Goal: Information Seeking & Learning: Learn about a topic

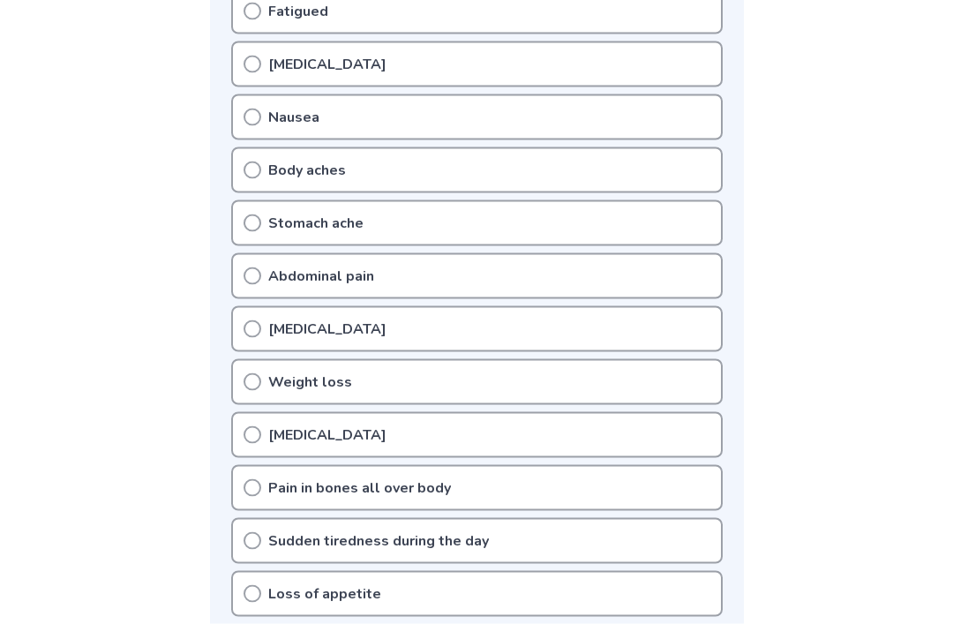
scroll to position [416, 0]
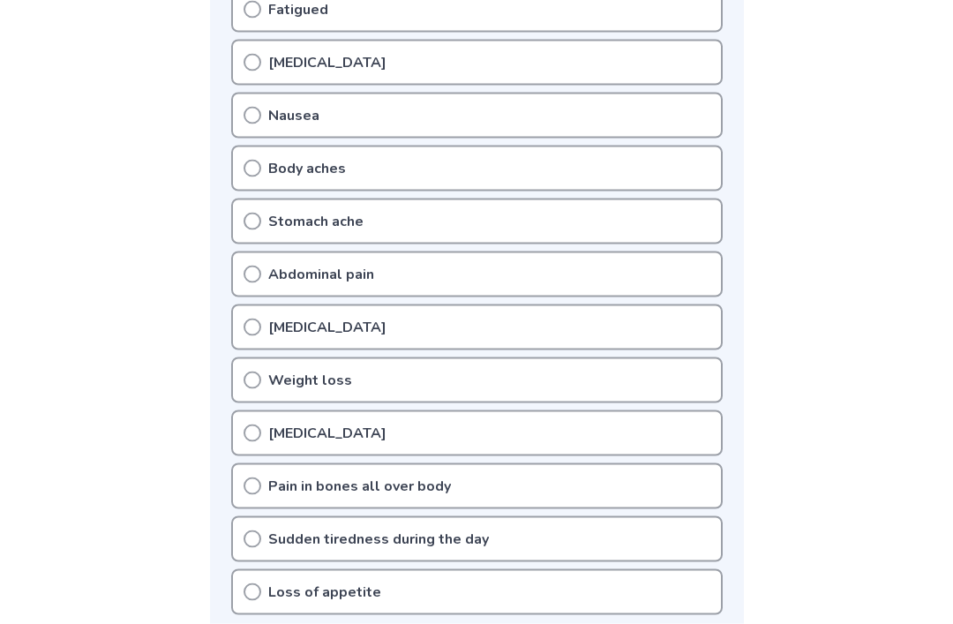
click at [566, 589] on div "Loss of appetite" at bounding box center [476, 592] width 491 height 46
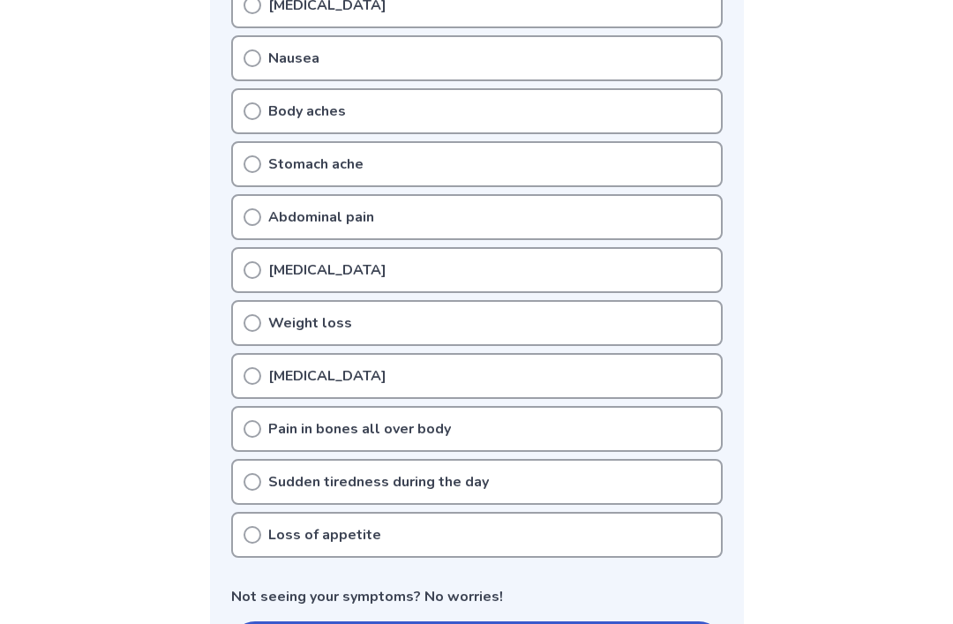
click at [254, 483] on icon at bounding box center [252, 482] width 18 height 18
click at [258, 534] on icon at bounding box center [252, 535] width 18 height 18
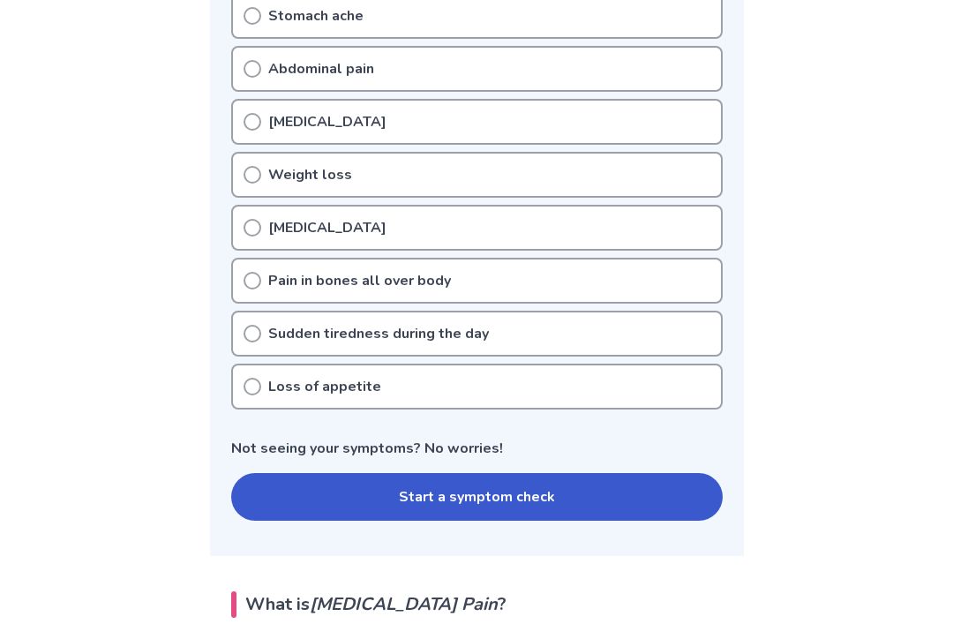
scroll to position [624, 0]
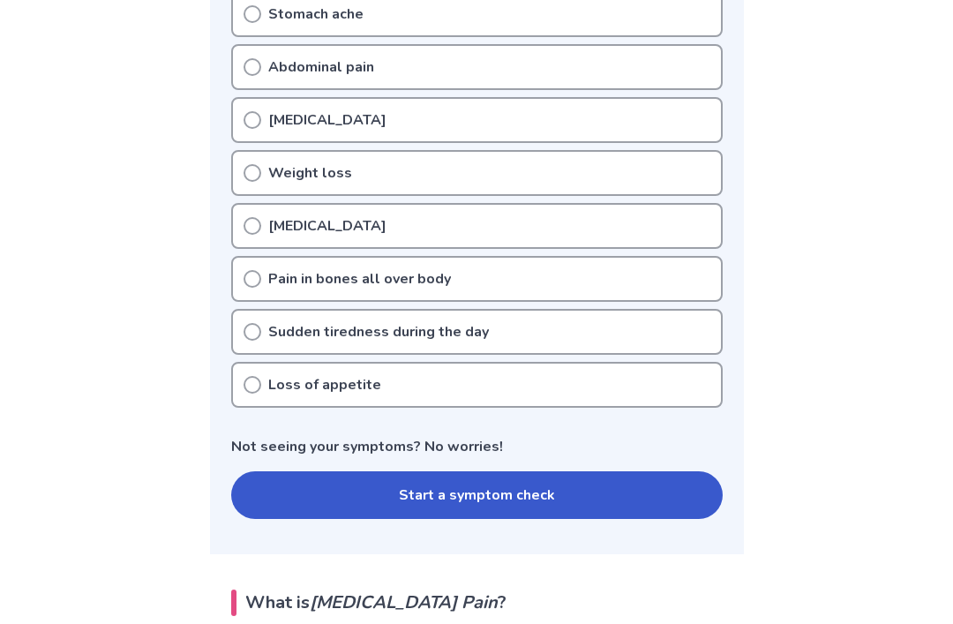
click at [258, 332] on icon at bounding box center [252, 332] width 18 height 18
click at [252, 385] on icon at bounding box center [252, 385] width 18 height 18
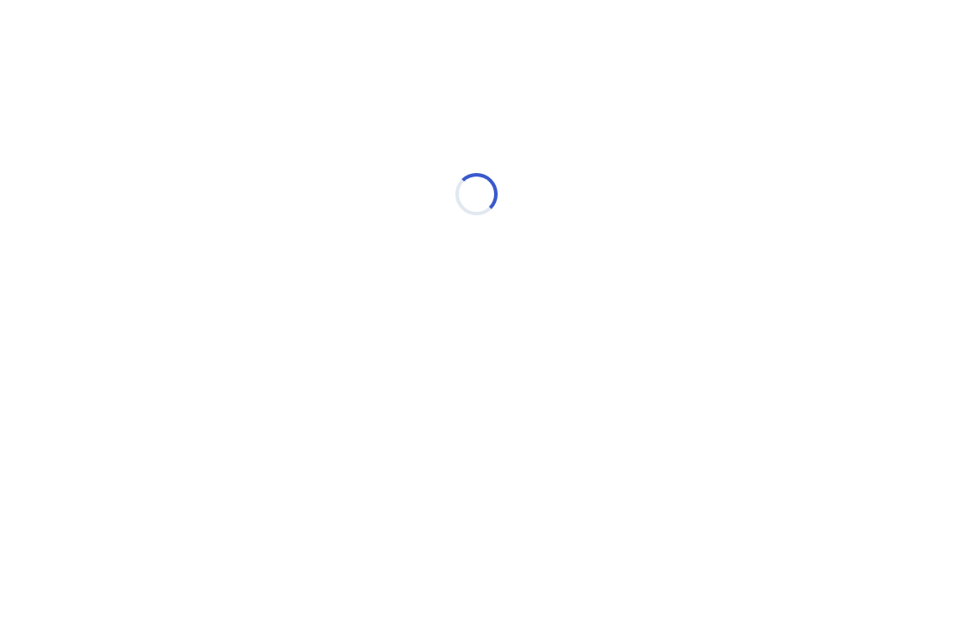
click at [252, 371] on html "Loading..." at bounding box center [476, 185] width 953 height 371
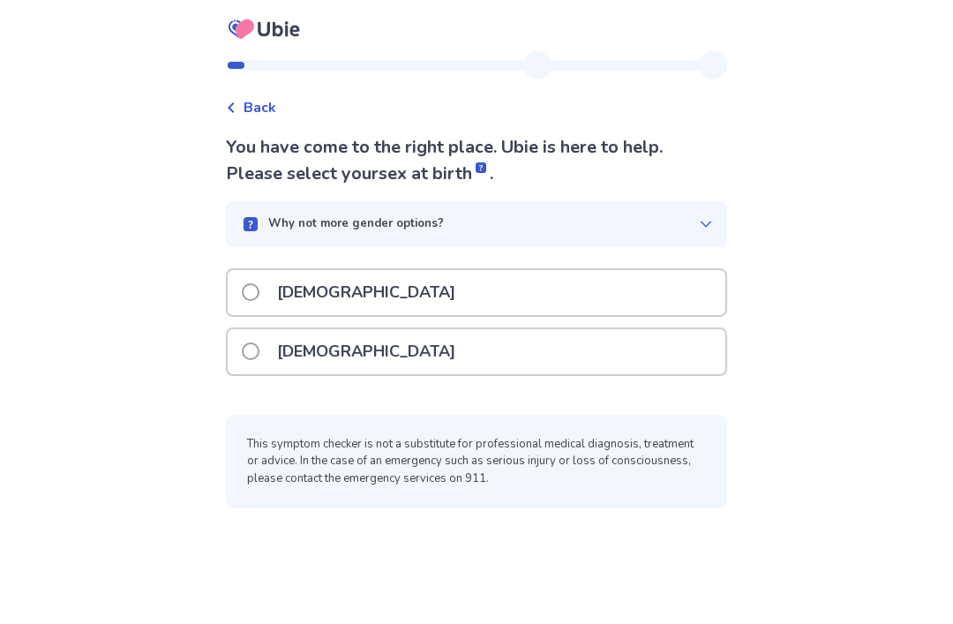
click at [254, 361] on label "[DEMOGRAPHIC_DATA]" at bounding box center [354, 351] width 224 height 45
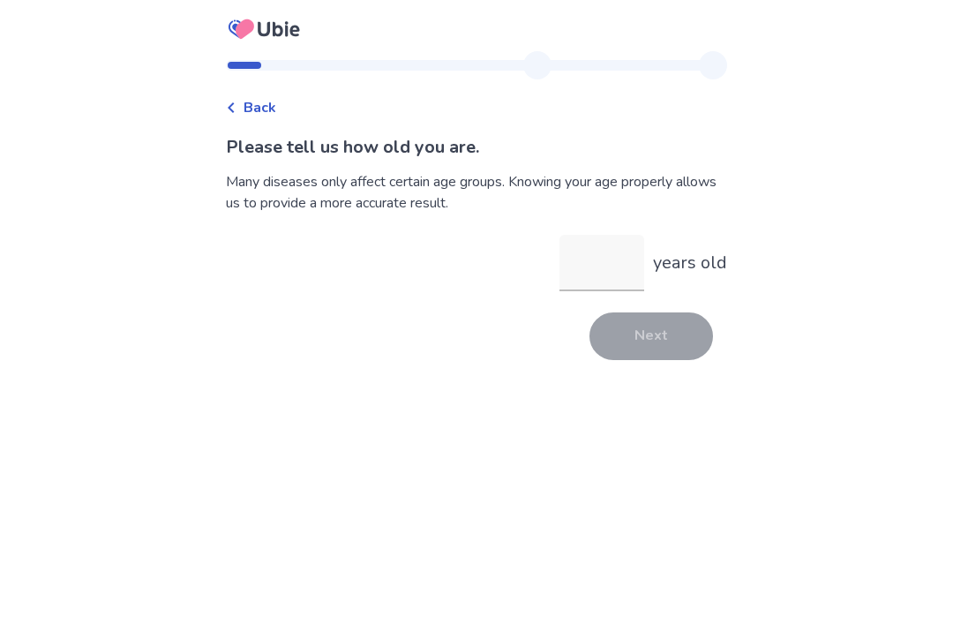
click at [581, 288] on input "years old" at bounding box center [601, 263] width 85 height 56
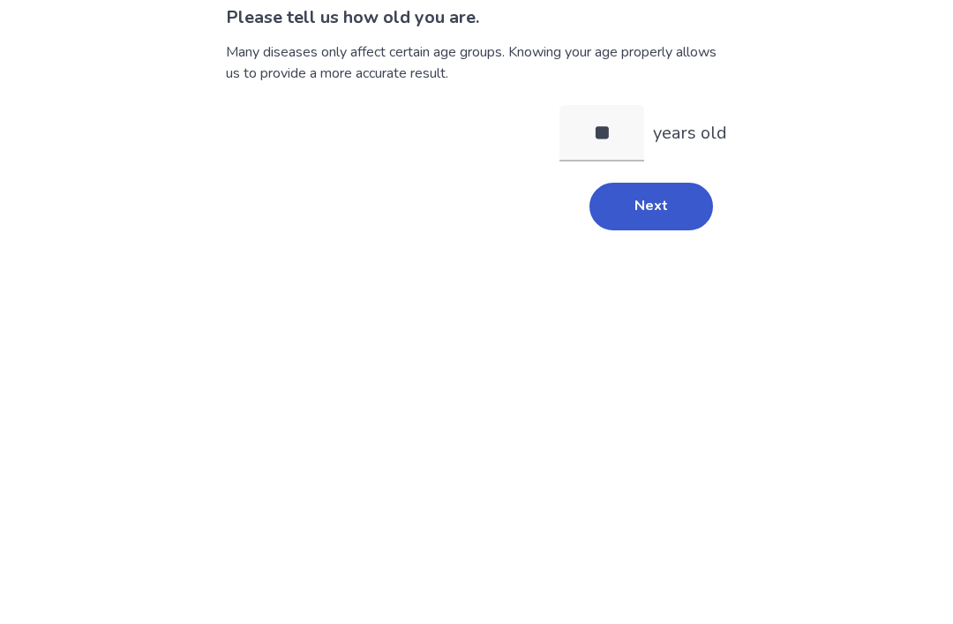
click at [659, 312] on button "Next" at bounding box center [651, 336] width 124 height 48
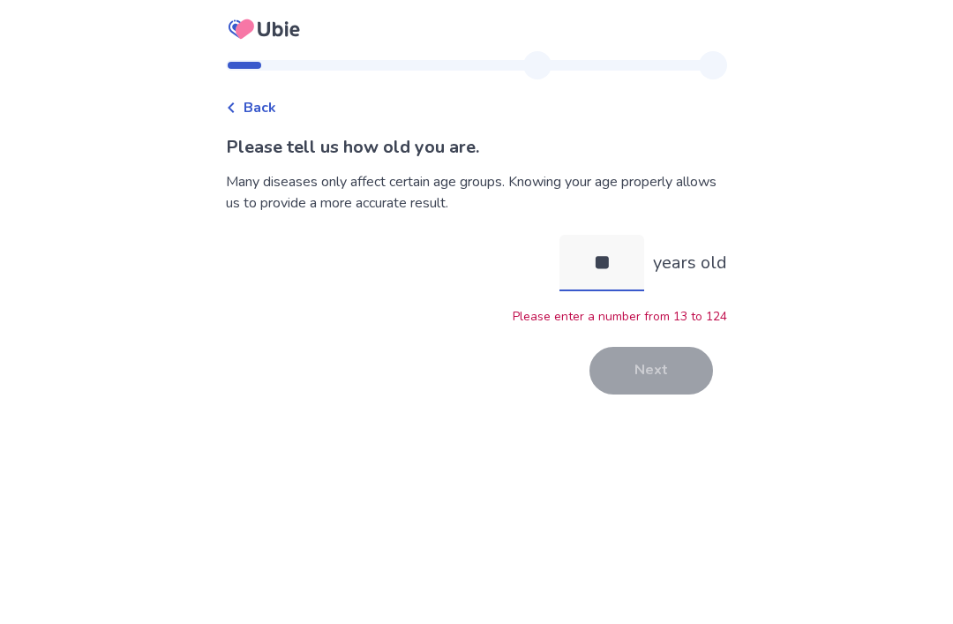
click at [595, 235] on input "**" at bounding box center [601, 263] width 85 height 56
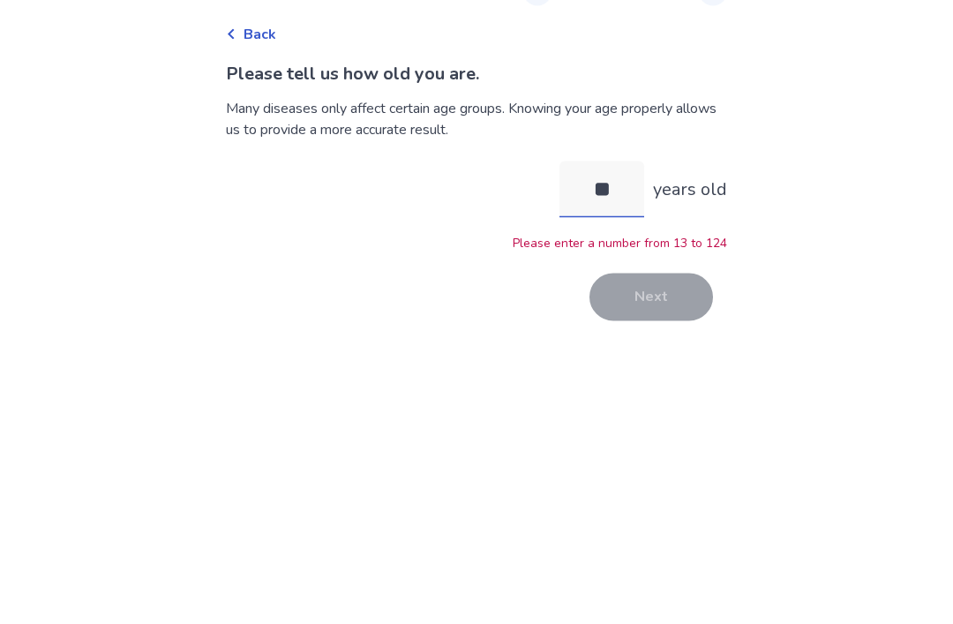
click at [619, 235] on input "**" at bounding box center [601, 263] width 85 height 56
type input "**"
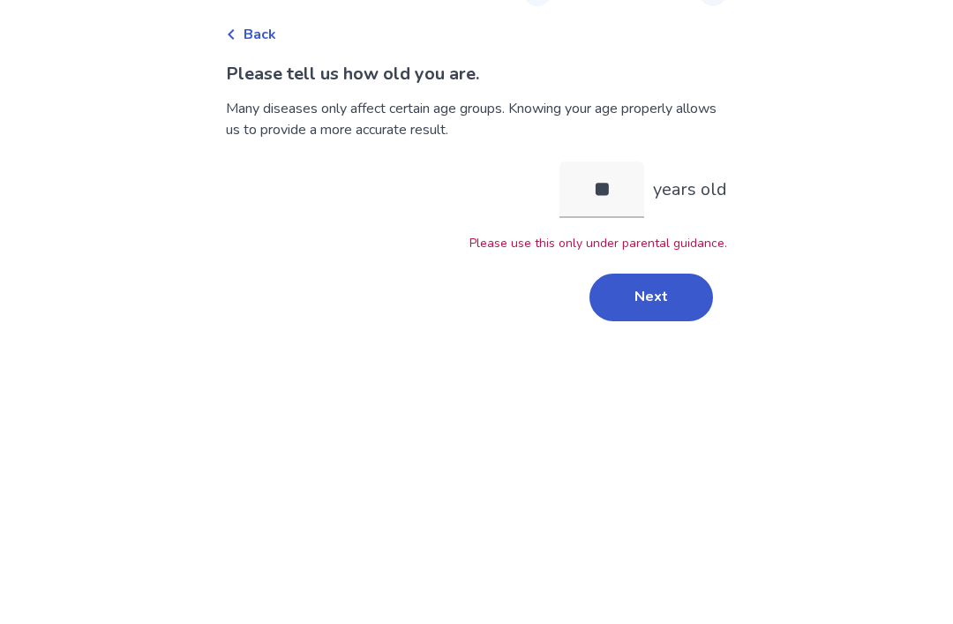
click at [669, 347] on button "Next" at bounding box center [651, 371] width 124 height 48
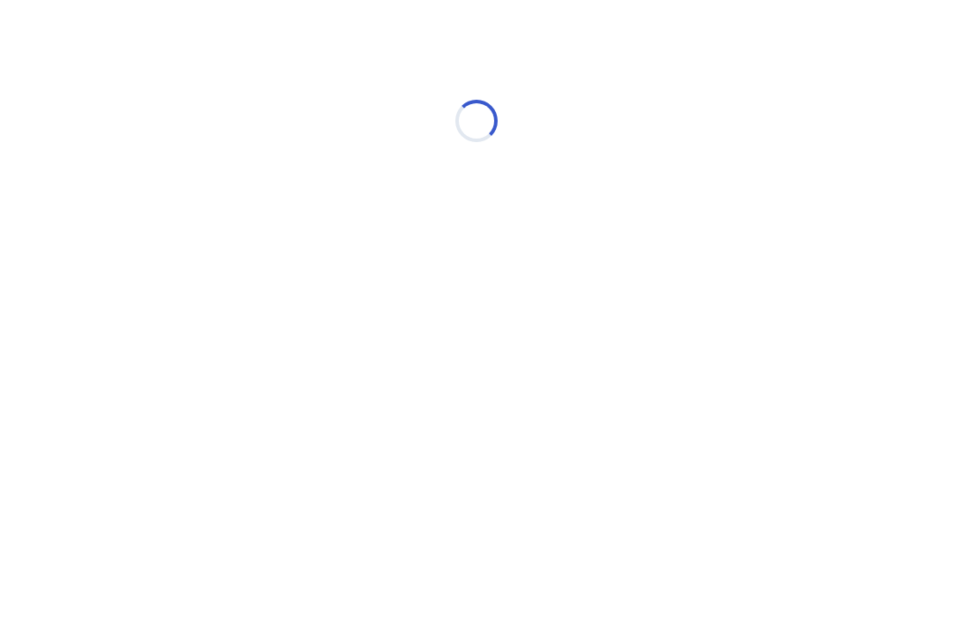
scroll to position [0, 0]
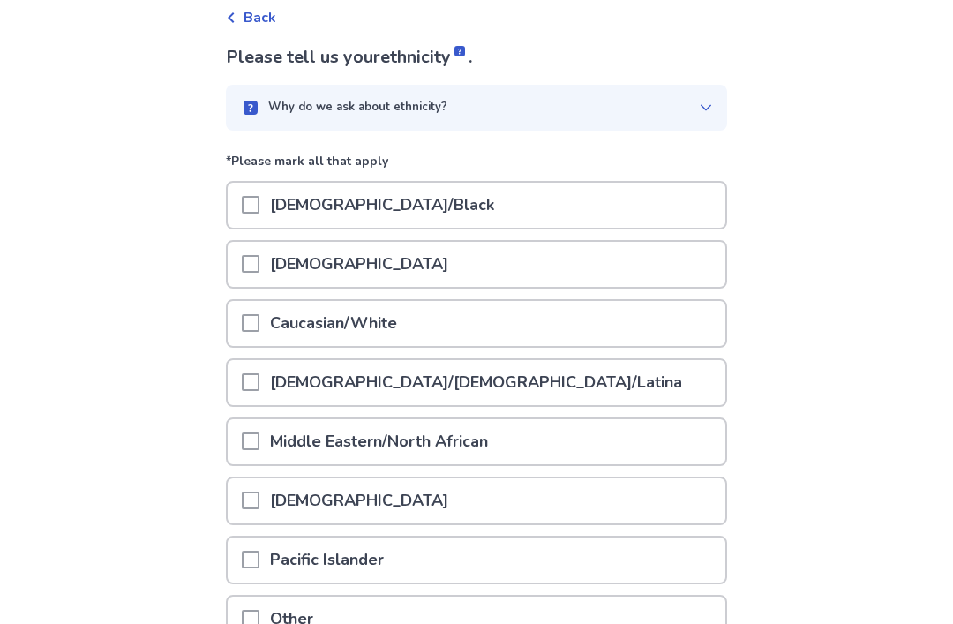
scroll to position [90, 0]
click at [252, 333] on div at bounding box center [251, 323] width 18 height 45
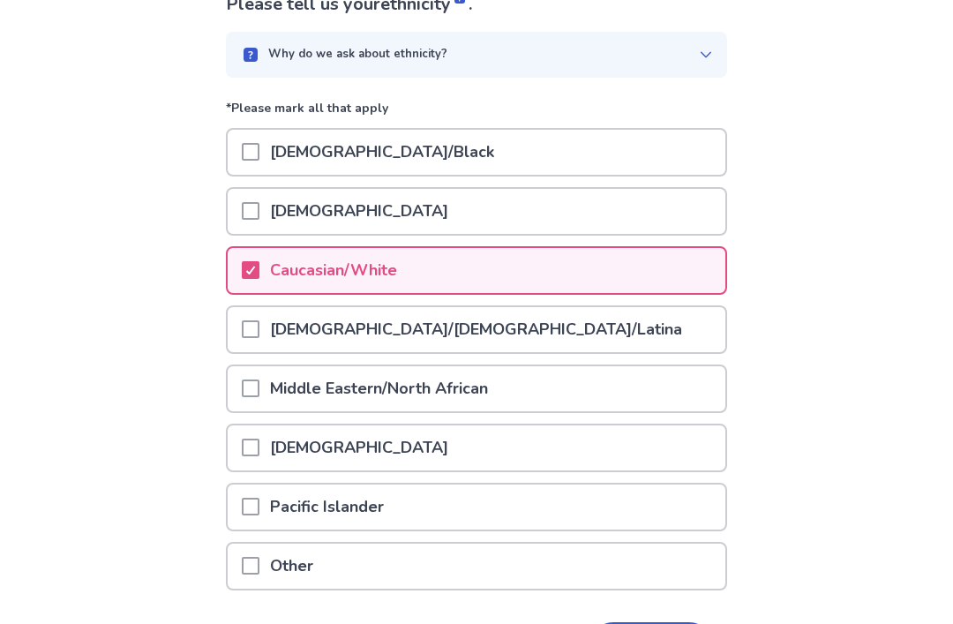
scroll to position [209, 0]
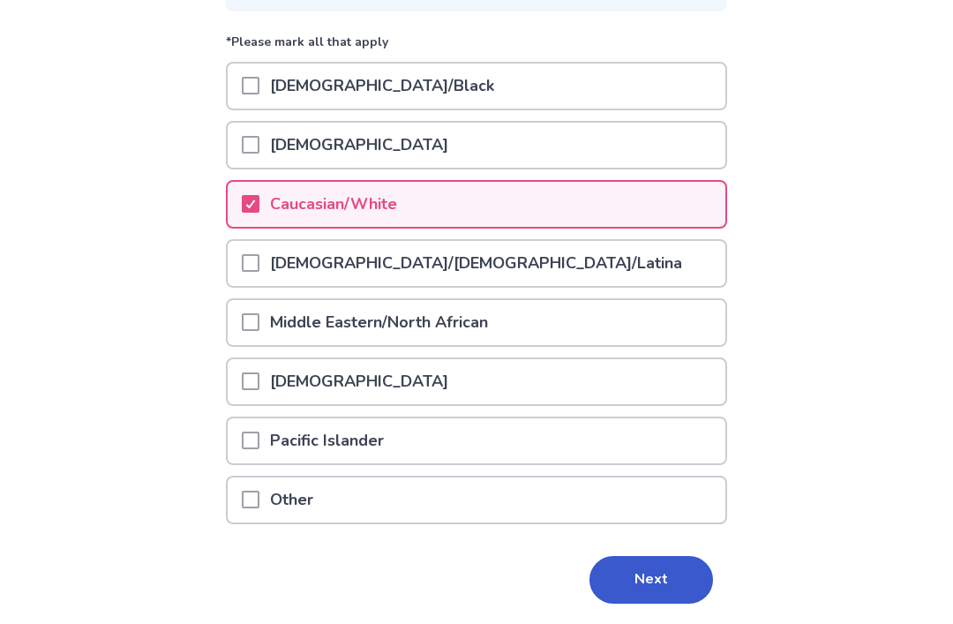
click at [649, 590] on button "Next" at bounding box center [651, 580] width 124 height 48
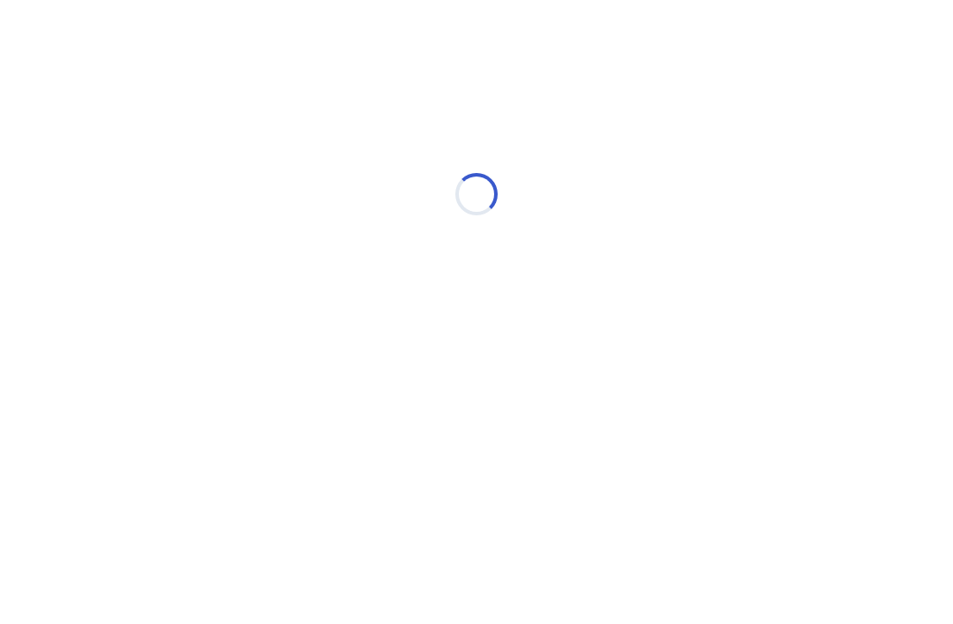
scroll to position [0, 0]
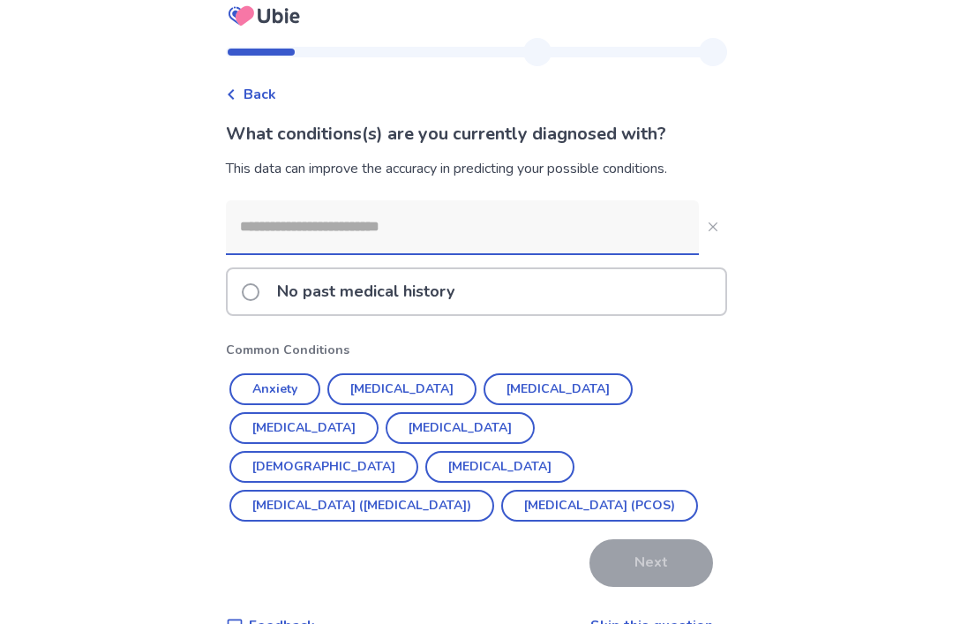
scroll to position [13, 0]
click at [296, 387] on button "Anxiety" at bounding box center [274, 389] width 91 height 32
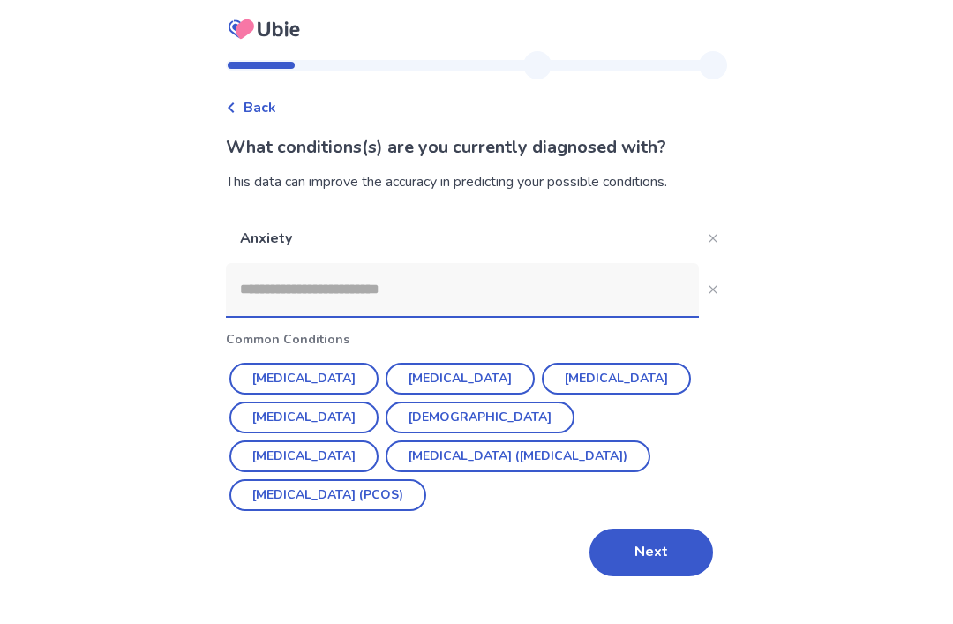
click at [451, 371] on button "[MEDICAL_DATA]" at bounding box center [460, 379] width 149 height 32
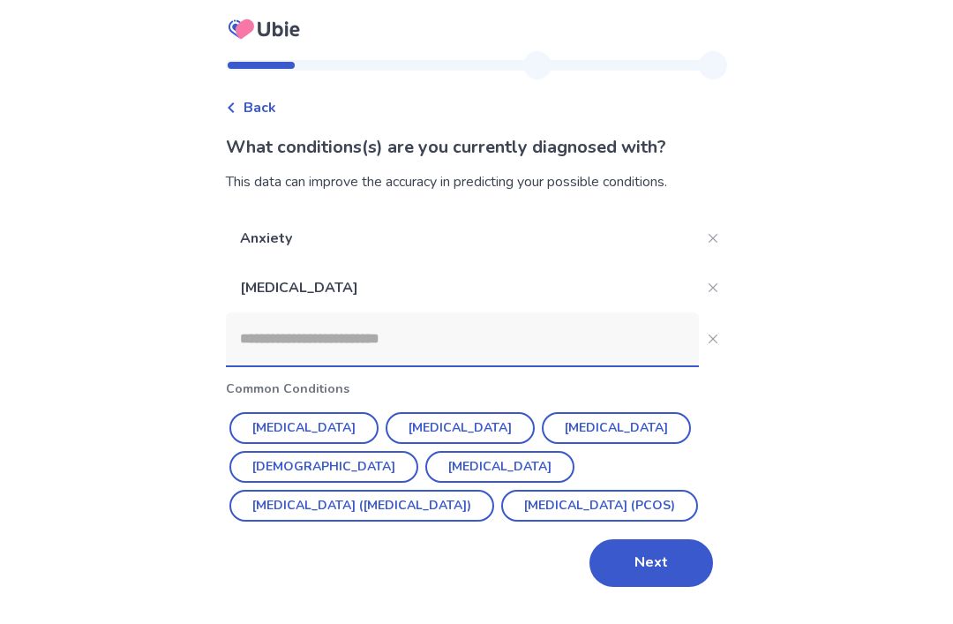
click at [708, 283] on icon "Close" at bounding box center [712, 287] width 9 height 9
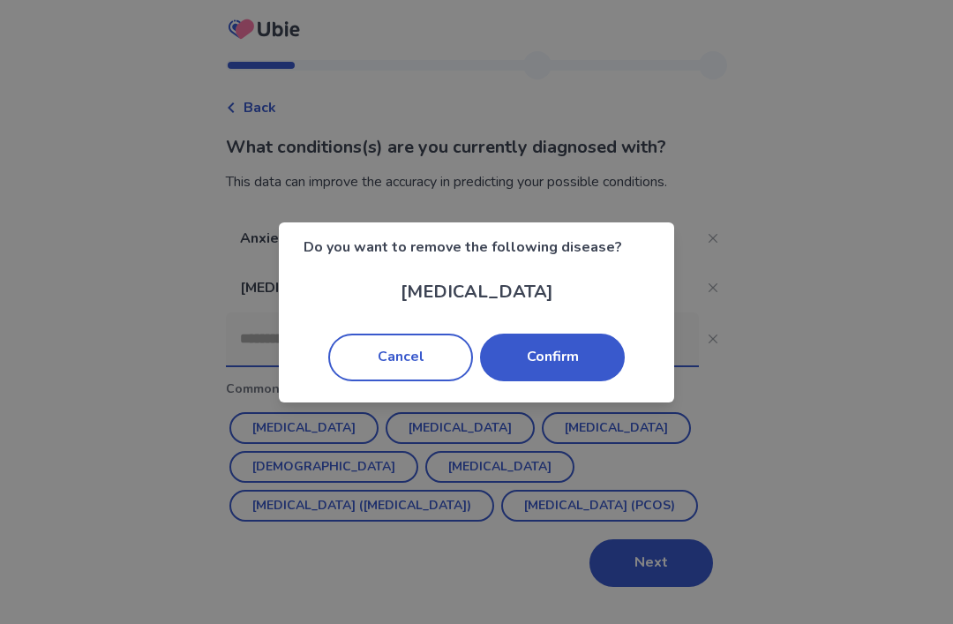
click at [432, 361] on button "Cancel" at bounding box center [400, 357] width 145 height 48
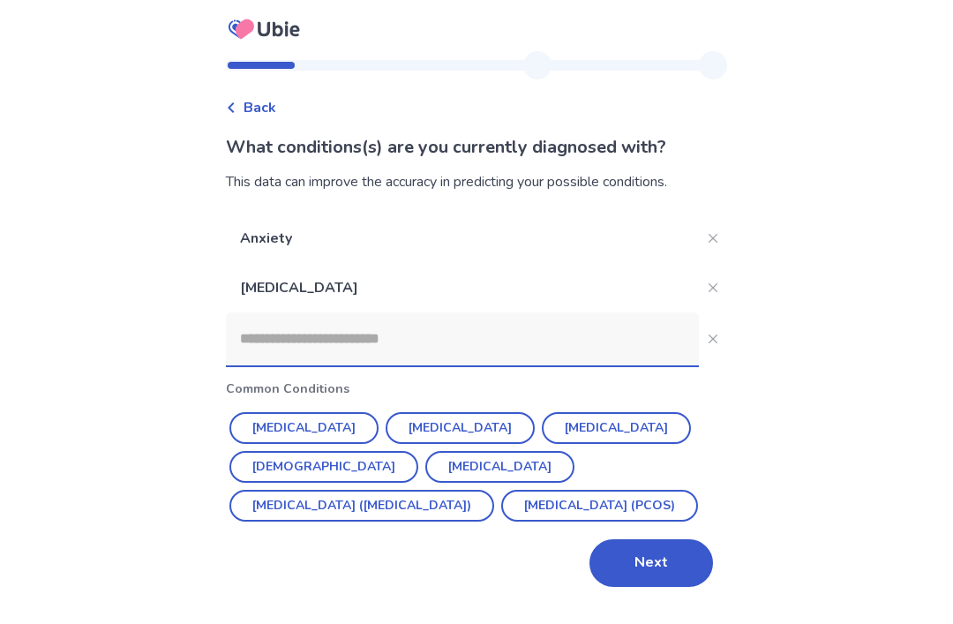
click at [642, 539] on button "Next" at bounding box center [651, 563] width 124 height 48
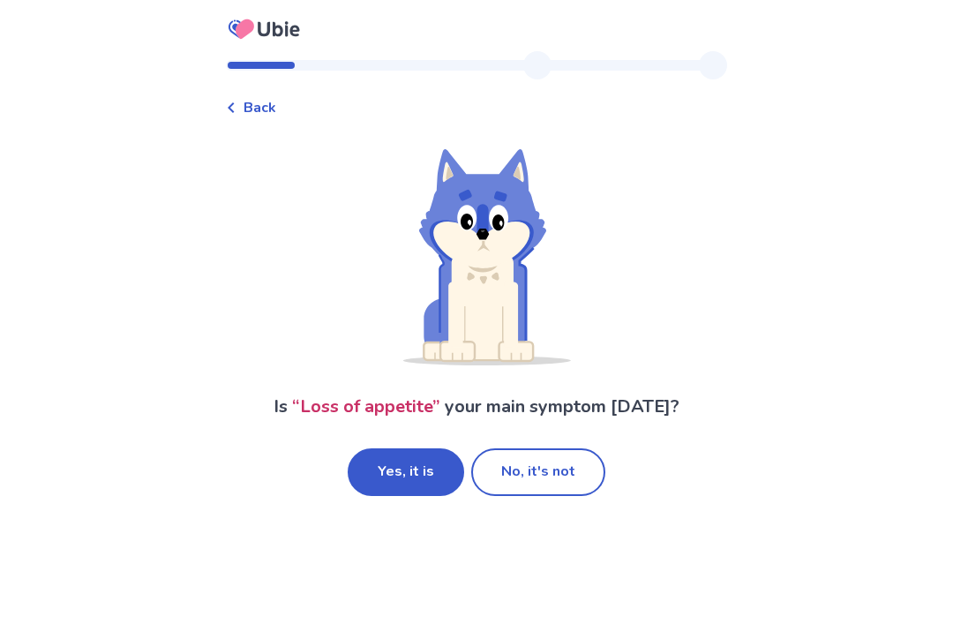
click at [557, 468] on button "No, it's not" at bounding box center [538, 472] width 134 height 48
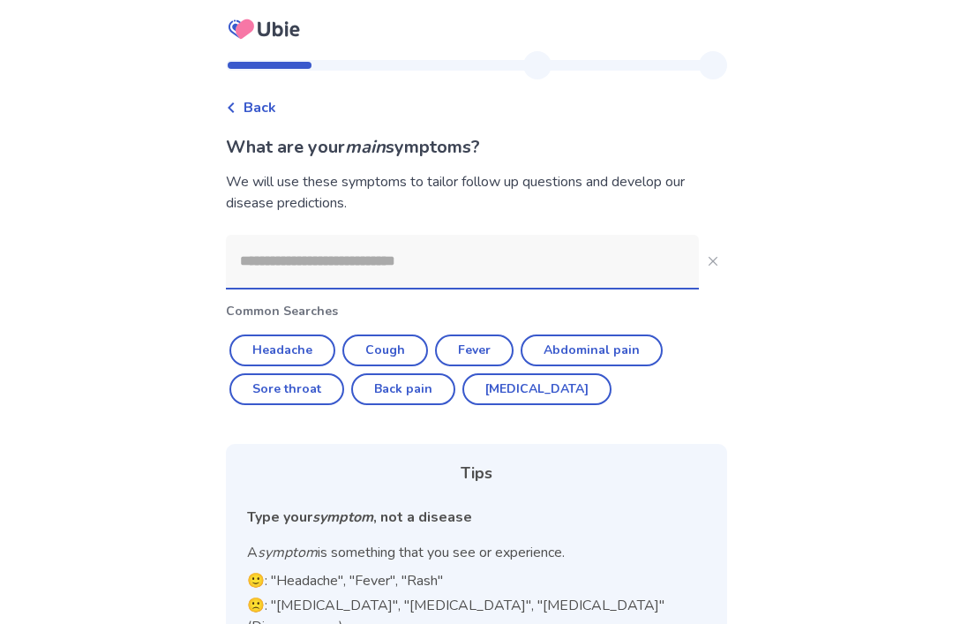
click at [293, 351] on button "Headache" at bounding box center [282, 350] width 106 height 32
type input "********"
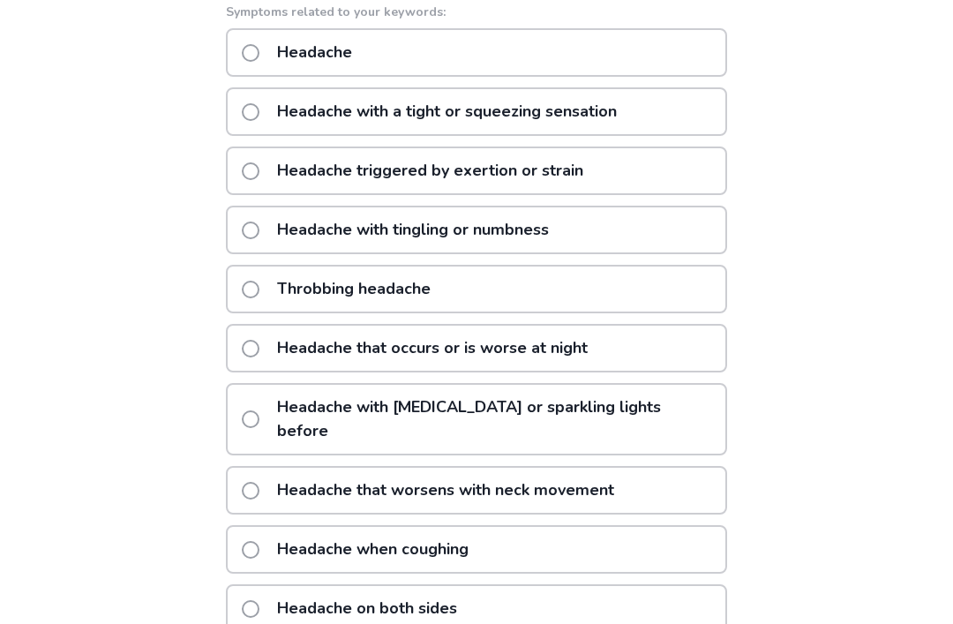
scroll to position [320, 0]
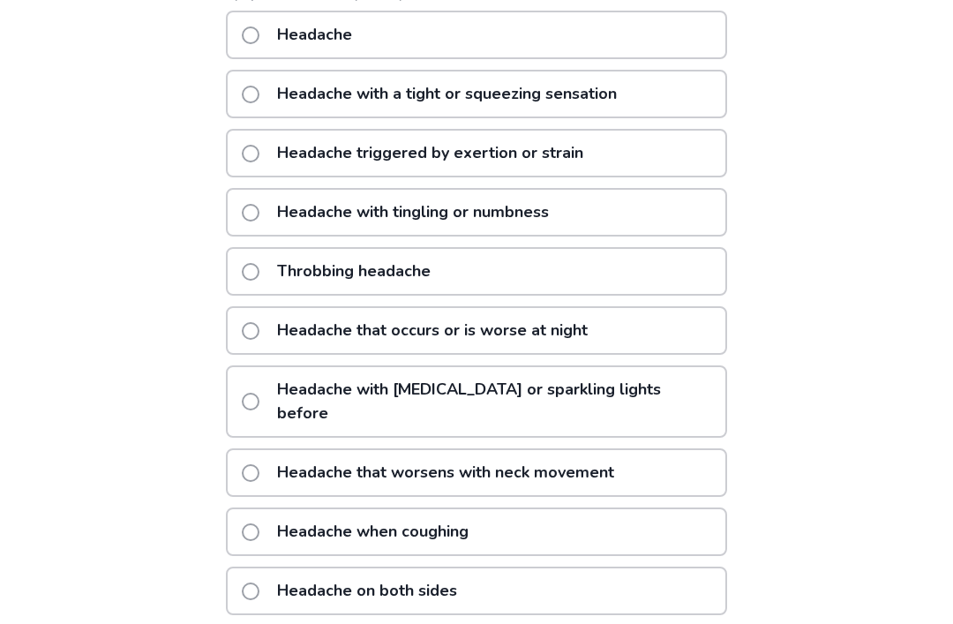
click at [259, 582] on span at bounding box center [251, 591] width 18 height 18
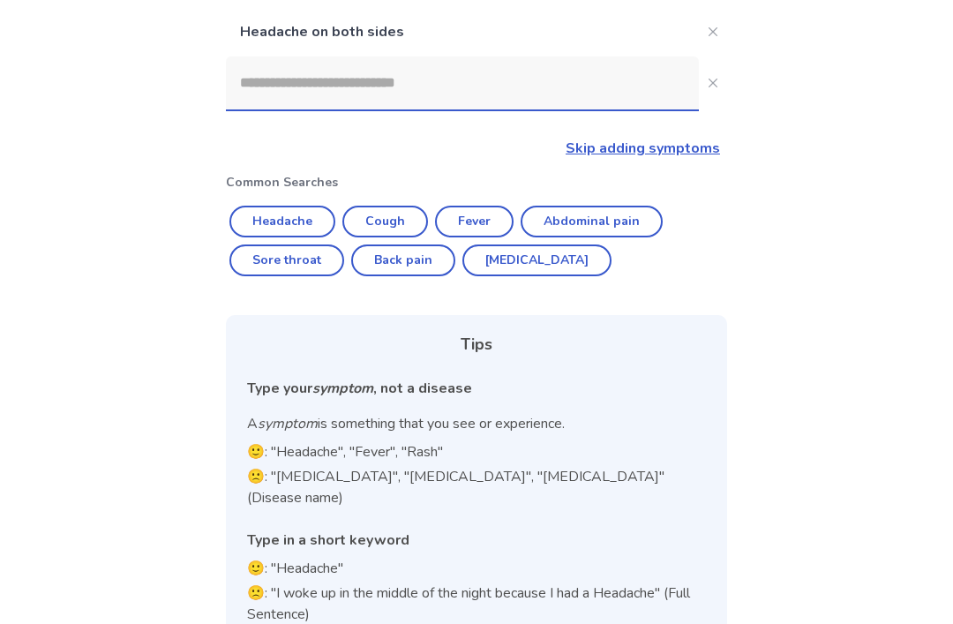
scroll to position [203, 0]
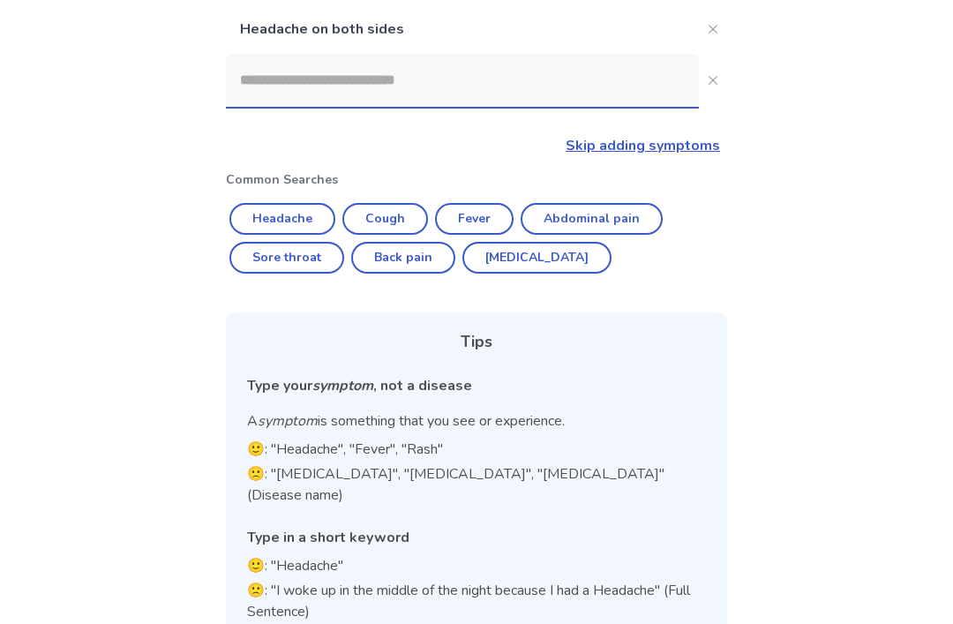
click at [323, 212] on button "Headache" at bounding box center [282, 220] width 106 height 32
type input "********"
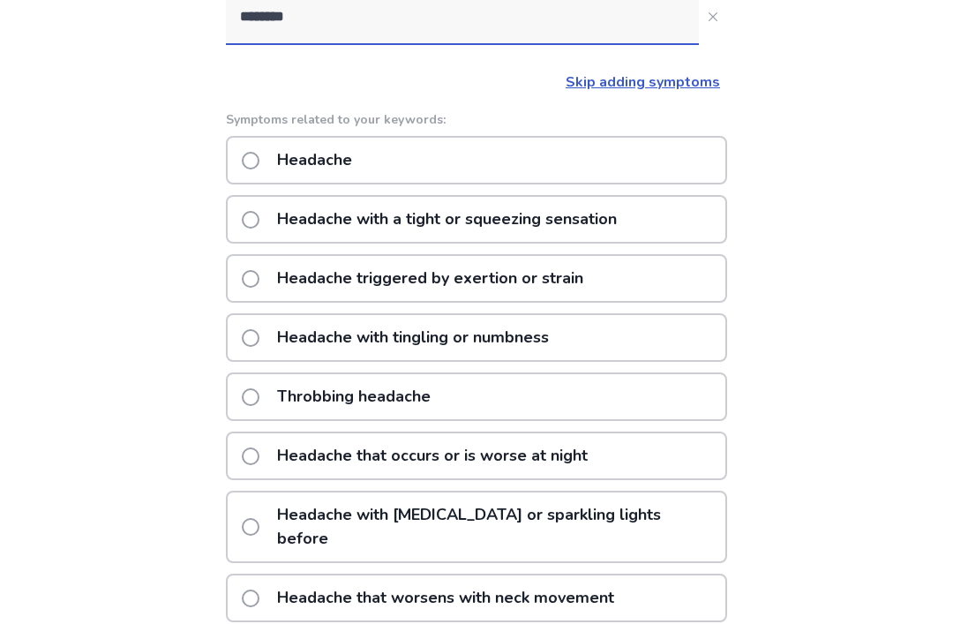
scroll to position [276, 0]
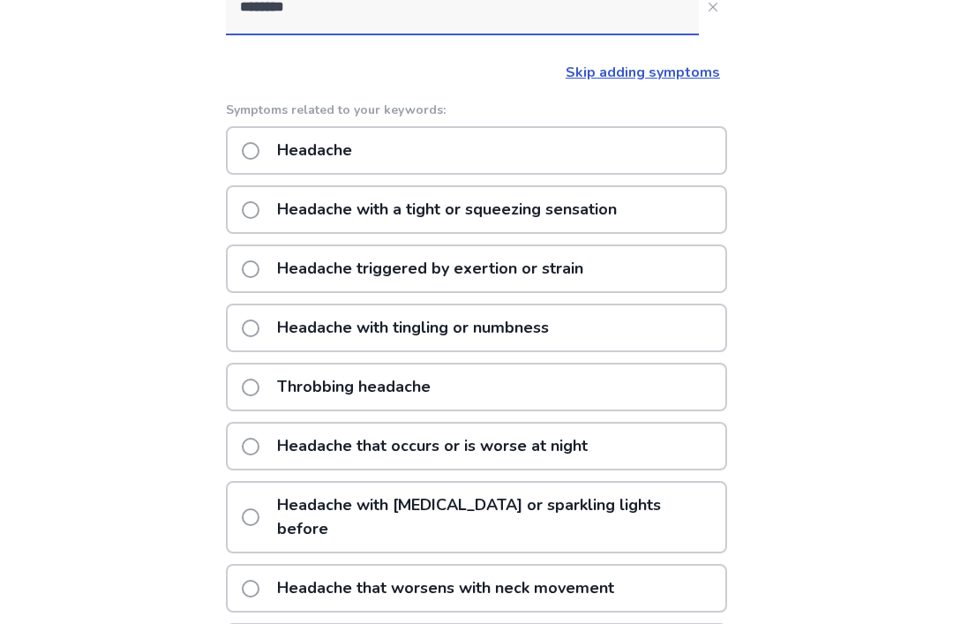
click at [256, 373] on label "Throbbing headache" at bounding box center [341, 387] width 199 height 45
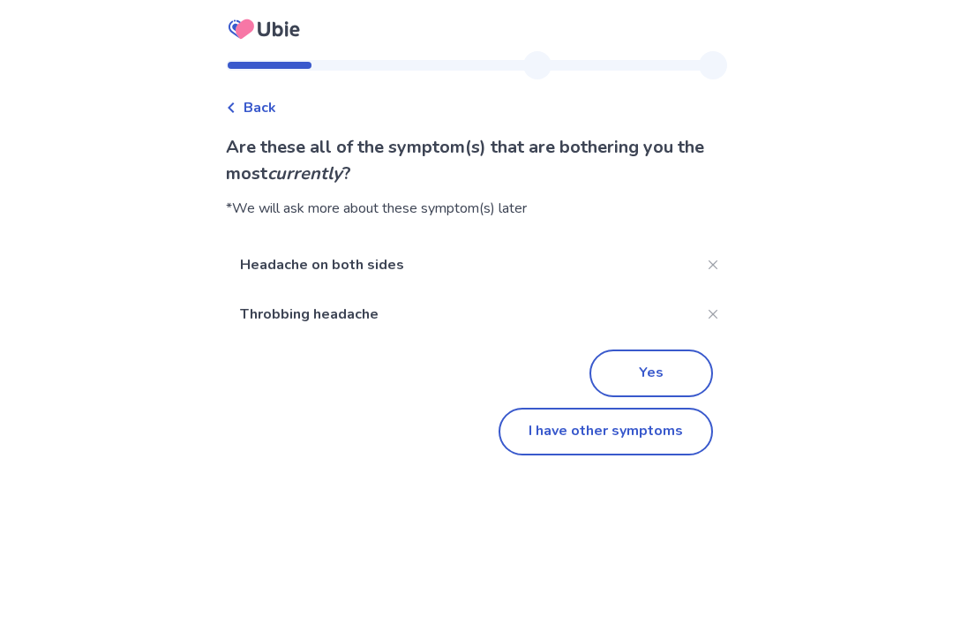
click at [612, 441] on button "I have other symptoms" at bounding box center [605, 432] width 214 height 48
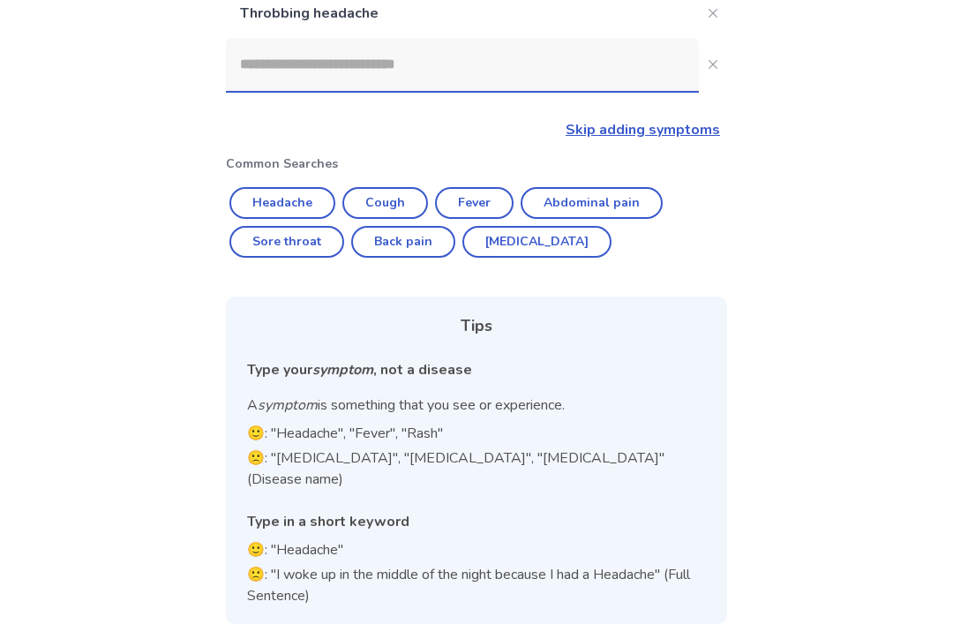
click at [601, 199] on button "Abdominal pain" at bounding box center [592, 203] width 142 height 32
type input "**********"
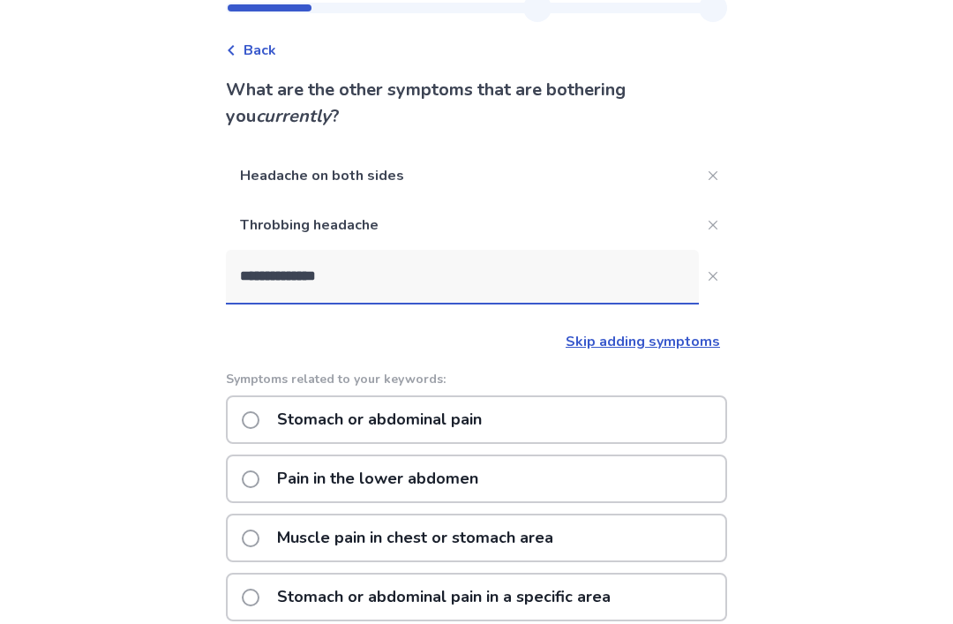
scroll to position [0, 0]
